Goal: Transaction & Acquisition: Purchase product/service

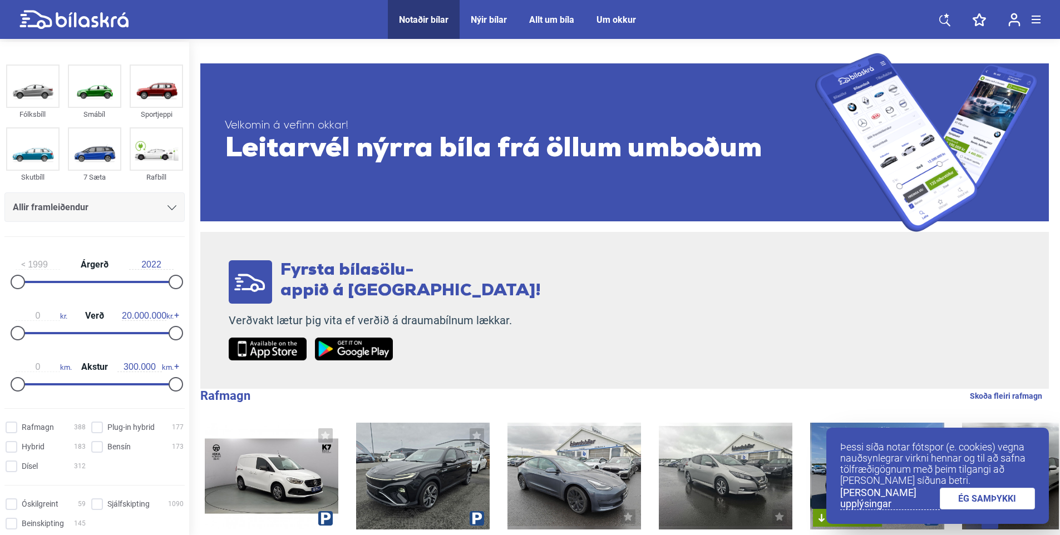
click at [426, 8] on span "Notaðir bílar" at bounding box center [424, 19] width 72 height 39
click at [168, 205] on icon at bounding box center [172, 207] width 9 height 5
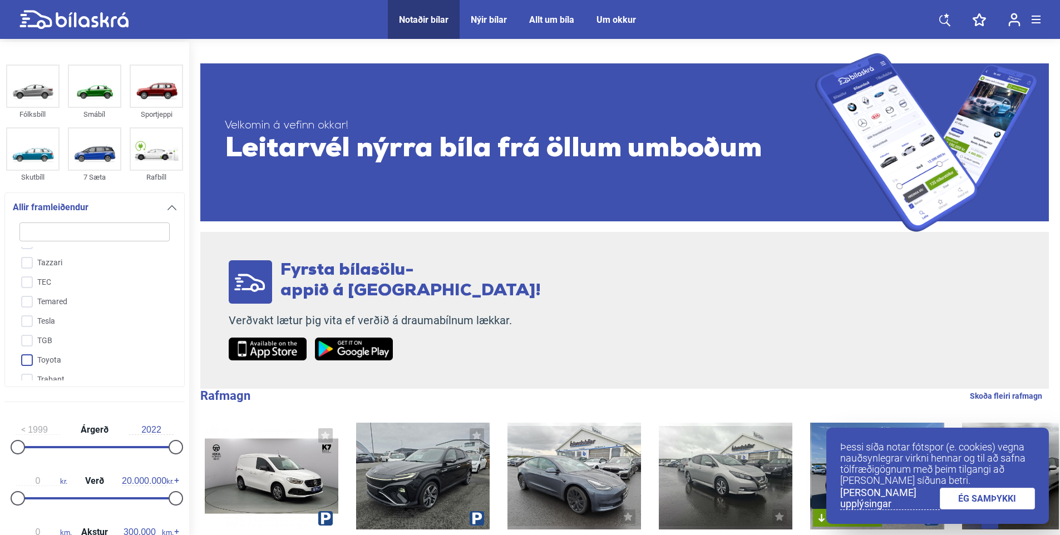
scroll to position [2595, 0]
click at [27, 307] on input "Tesla" at bounding box center [87, 316] width 151 height 19
checkbox input "true"
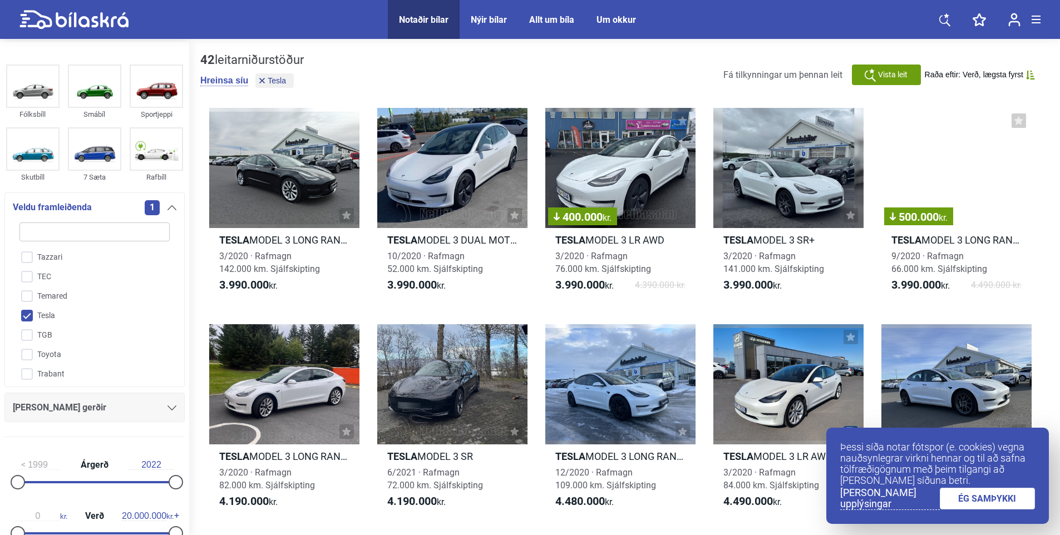
scroll to position [2650, 0]
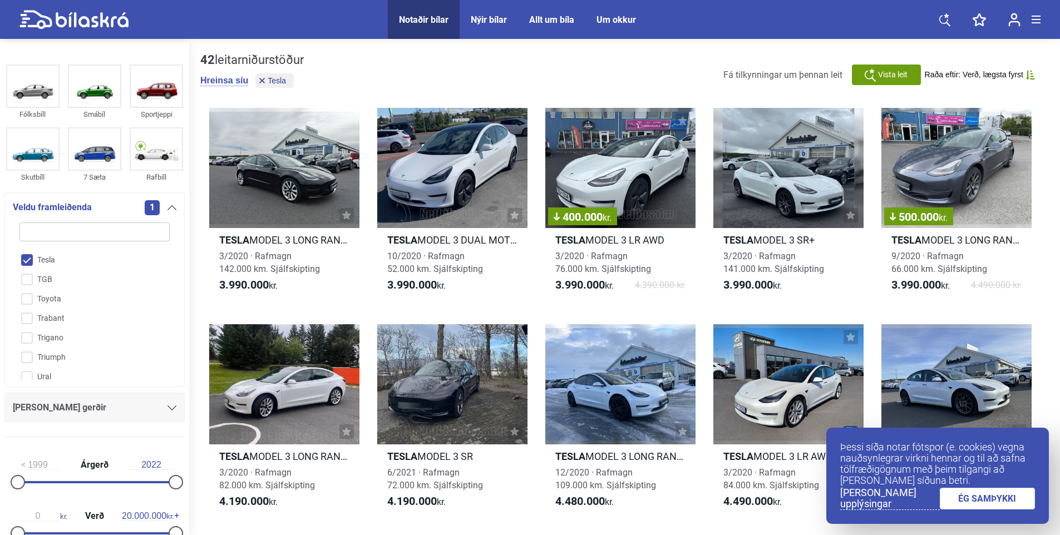
click at [168, 407] on icon at bounding box center [172, 408] width 9 height 5
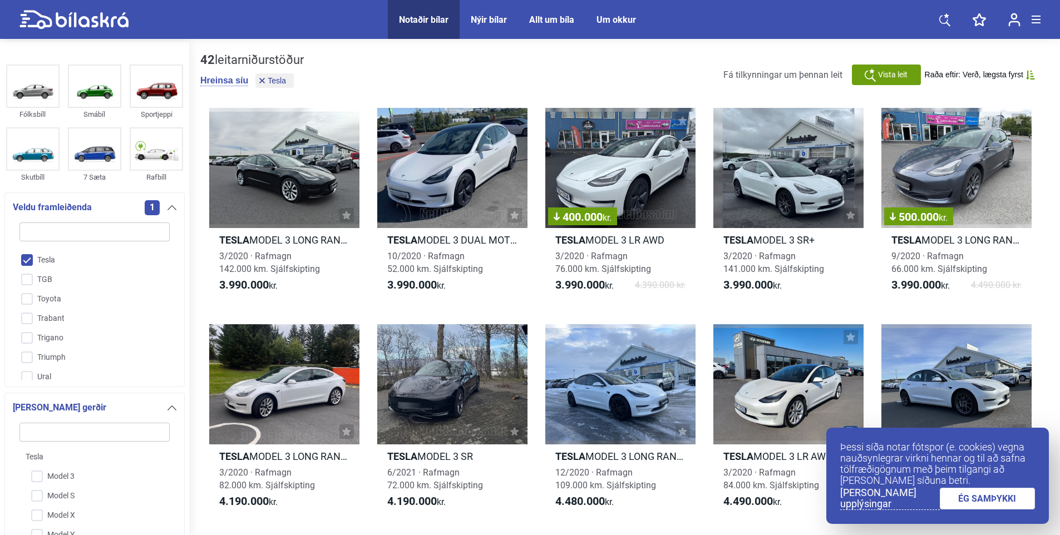
scroll to position [352, 0]
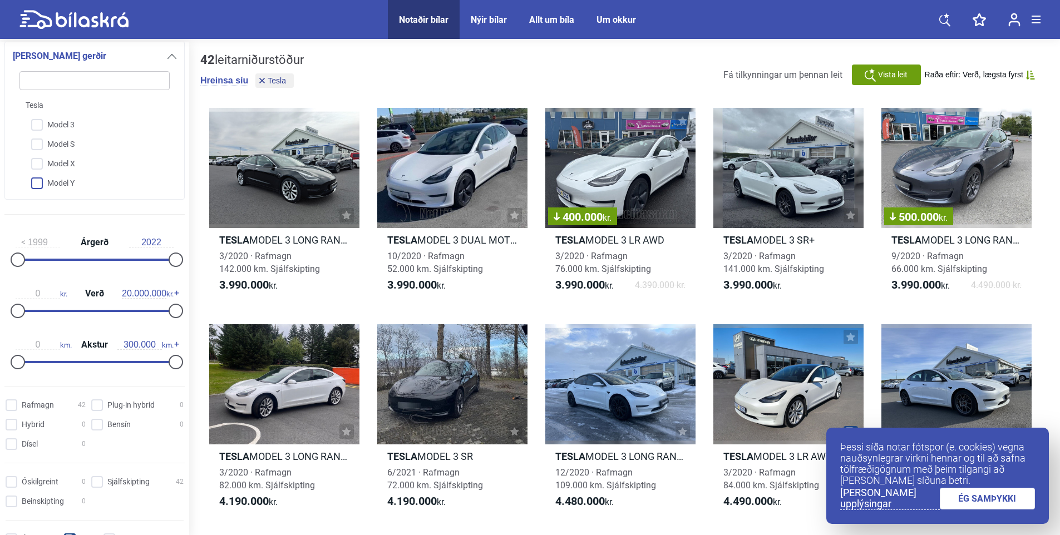
click at [38, 184] on input "Model Y" at bounding box center [87, 183] width 151 height 19
checkbox input "true"
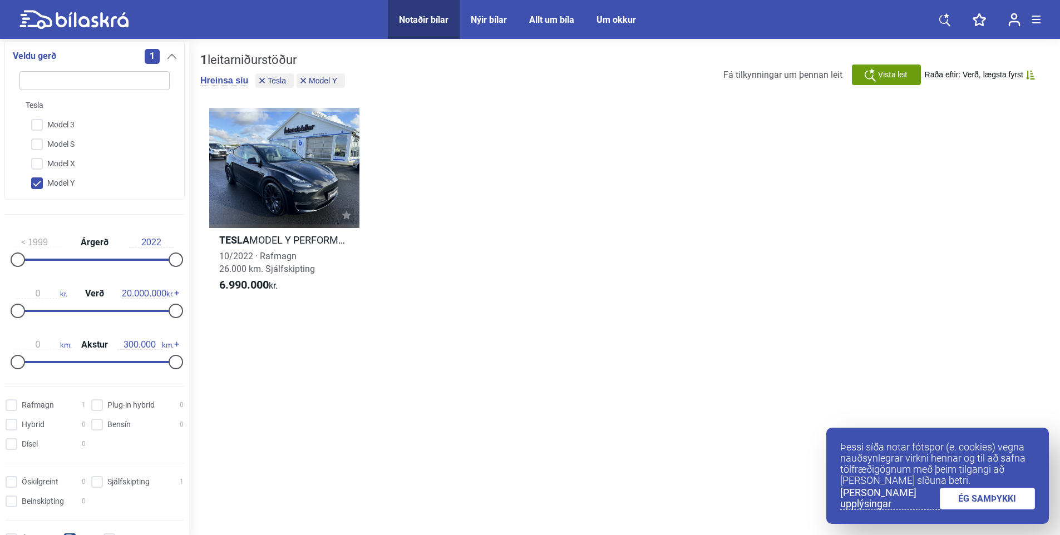
click at [996, 497] on link "ÉG SAMÞYKKI" at bounding box center [988, 499] width 96 height 22
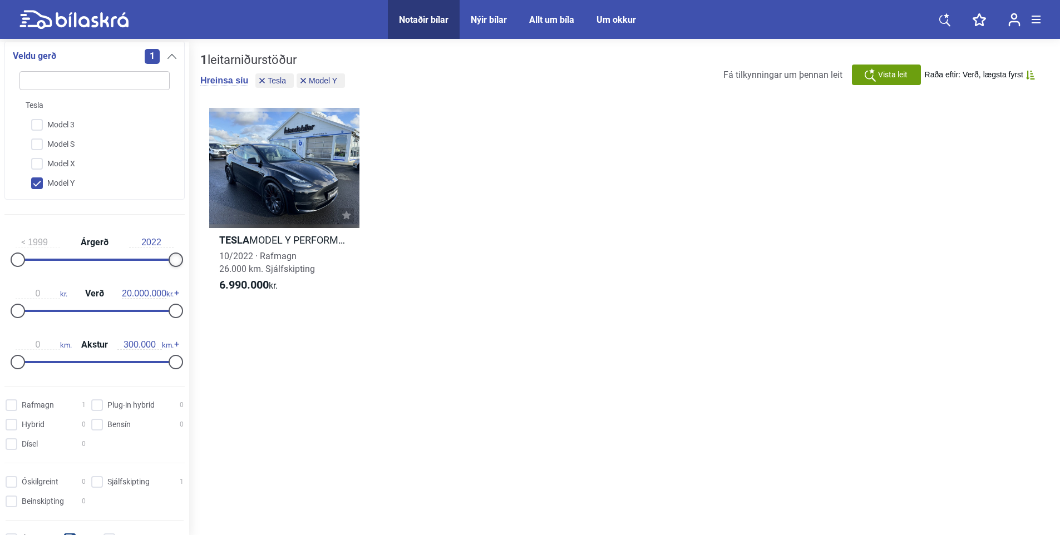
click at [176, 261] on div at bounding box center [176, 260] width 14 height 14
click at [145, 244] on input "2022" at bounding box center [151, 243] width 45 height 10
click at [151, 243] on input "2022" at bounding box center [151, 243] width 45 height 10
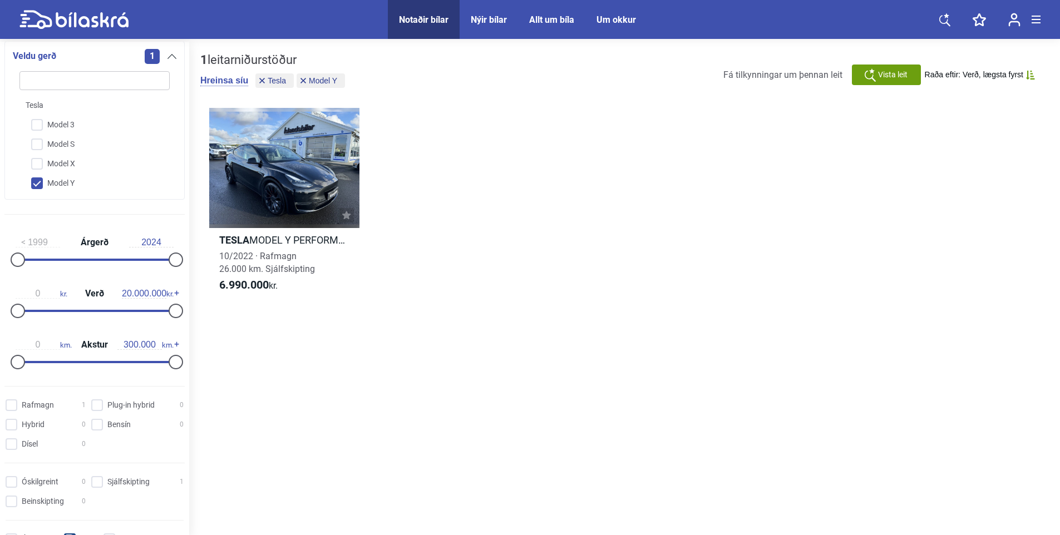
type input "2022"
click at [320, 372] on div "1 leitarniðurstöður [PERSON_NAME] [PERSON_NAME] Model Y Árgerð frá 1999 til 202…" at bounding box center [624, 290] width 871 height 497
click at [399, 81] on span "Árgerð frá 1999 til 2024" at bounding box center [400, 81] width 81 height 8
click at [423, 176] on div "Tesla MODEL Y PERFORMANCE 10/2022 · Rafmagn 26.000 km. Sjálfskipting 6.990.000 …" at bounding box center [624, 205] width 849 height 217
